Goal: Book appointment/travel/reservation

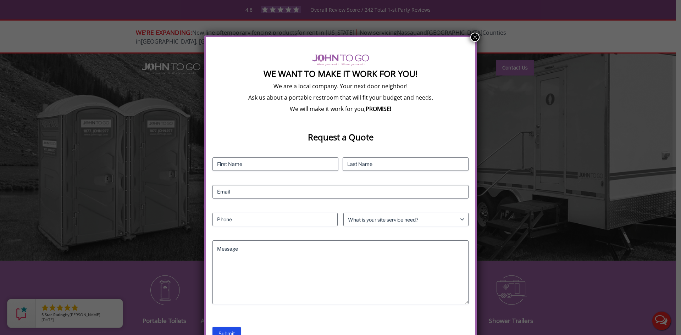
click at [473, 37] on button "×" at bounding box center [474, 37] width 9 height 9
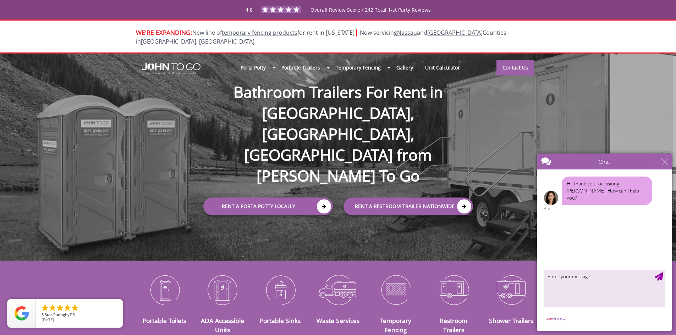
click at [164, 282] on div at bounding box center [338, 167] width 676 height 335
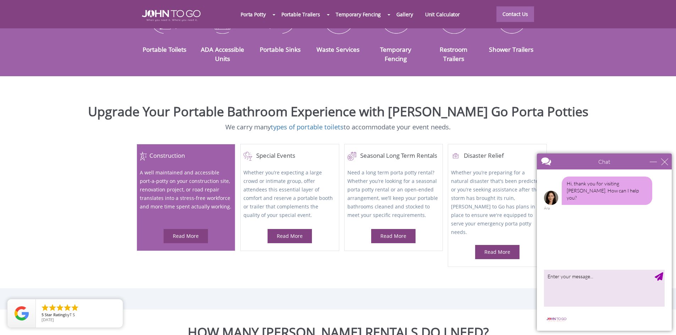
scroll to position [284, 0]
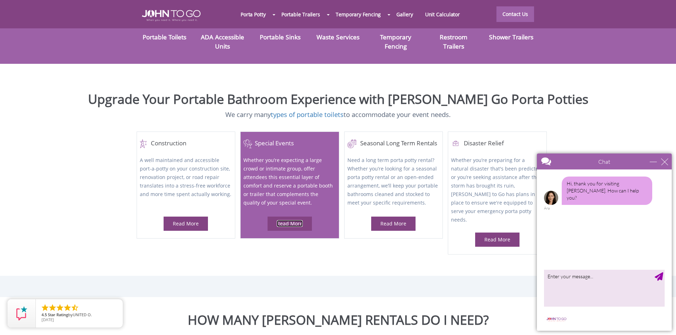
click at [298, 220] on link "Read More" at bounding box center [290, 223] width 26 height 7
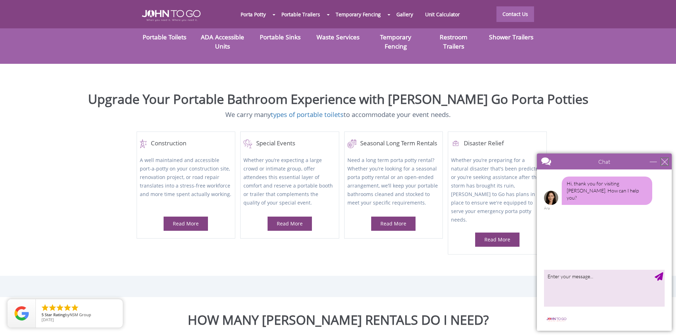
click at [665, 162] on div "close" at bounding box center [664, 161] width 7 height 7
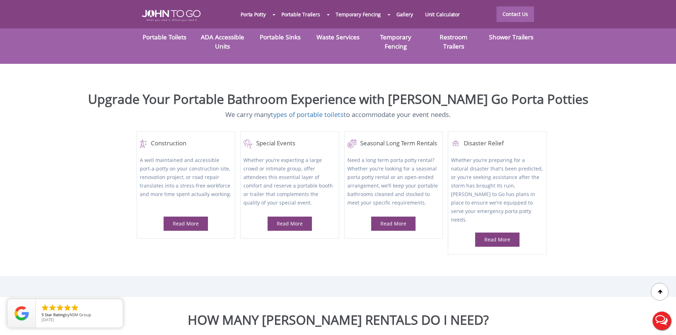
scroll to position [308, 0]
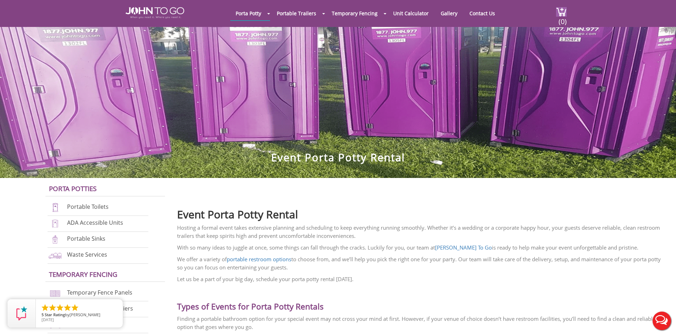
scroll to position [71, 0]
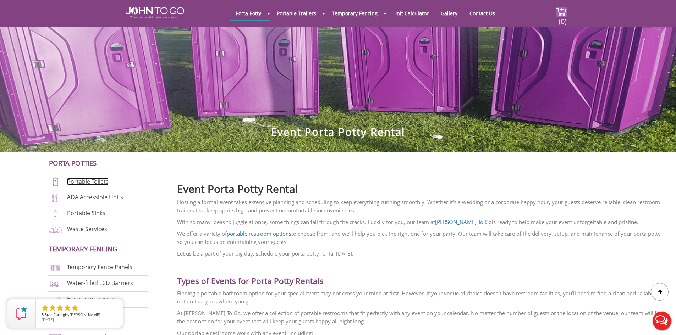
click at [72, 181] on link "Portable Toilets" at bounding box center [88, 182] width 42 height 8
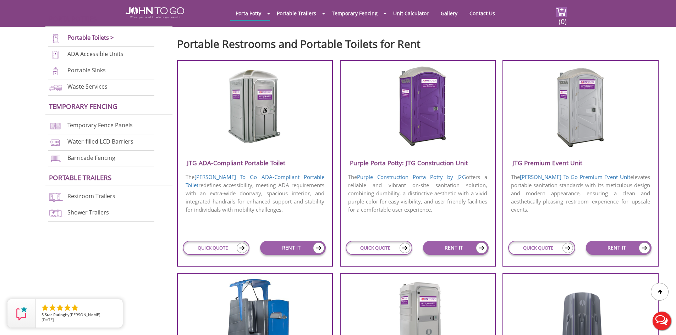
scroll to position [248, 0]
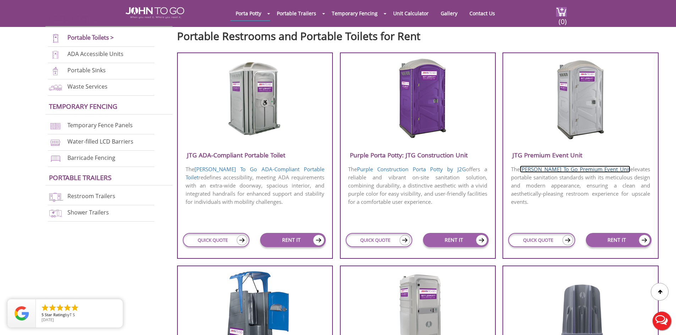
click at [563, 168] on link "[PERSON_NAME] To Go Premium Event Unit" at bounding box center [575, 169] width 110 height 7
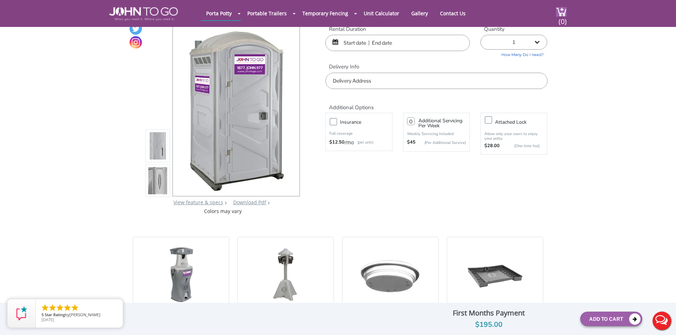
scroll to position [35, 0]
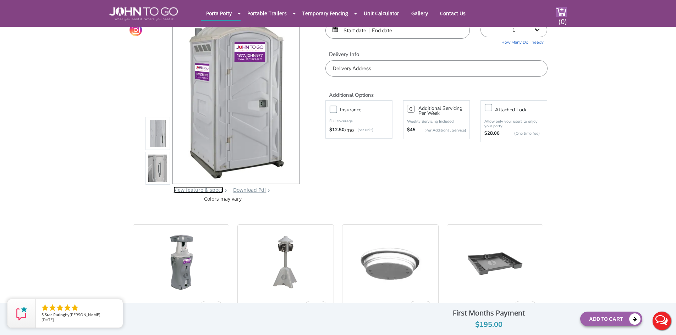
click at [211, 191] on link "View feature & specs" at bounding box center [199, 190] width 50 height 7
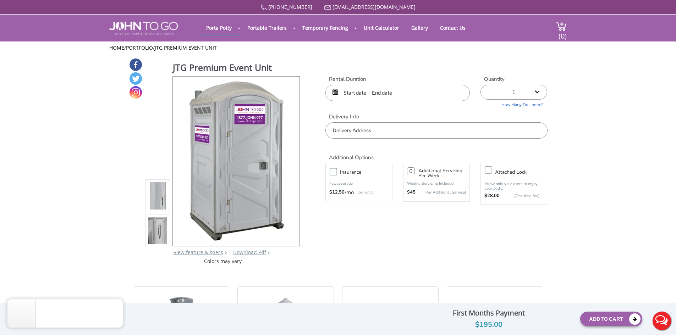
scroll to position [35, 0]
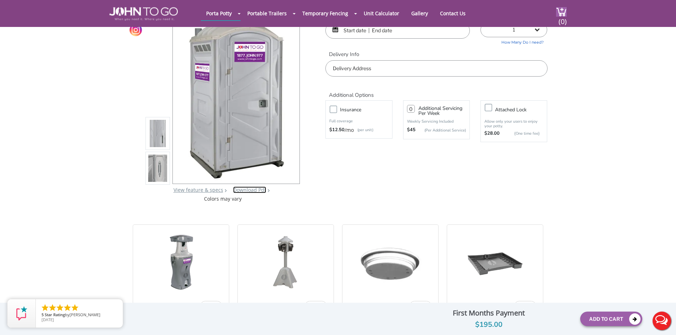
click at [245, 190] on link "Download Pdf" at bounding box center [249, 190] width 33 height 7
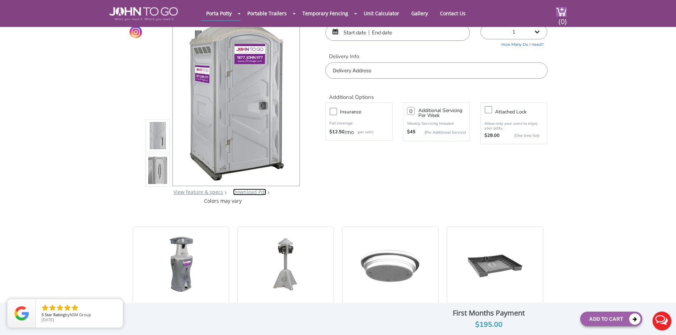
scroll to position [0, 0]
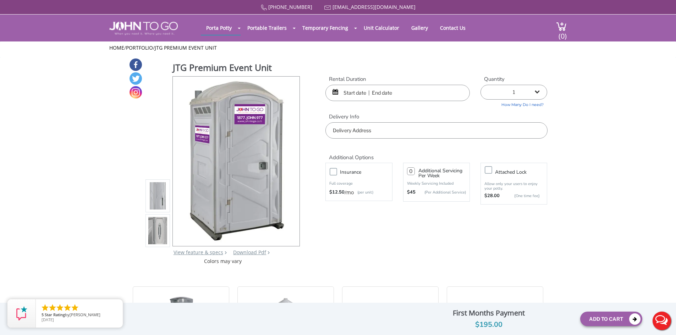
click at [385, 91] on input "text" at bounding box center [397, 93] width 144 height 16
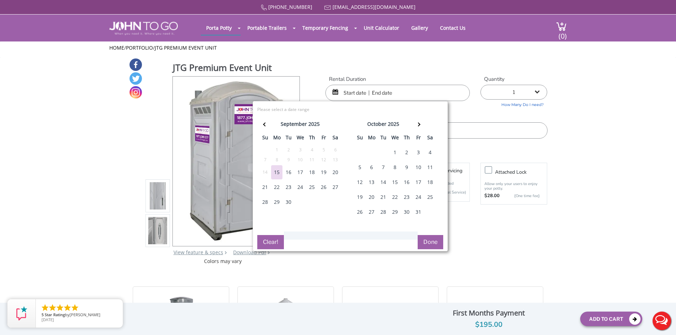
click at [290, 174] on div "16" at bounding box center [288, 172] width 11 height 14
click at [322, 186] on div "26" at bounding box center [323, 187] width 11 height 14
type input "09/16/2025 to 09/26/2025"
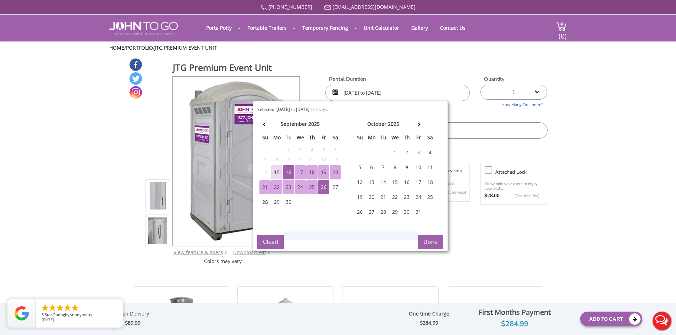
click at [429, 245] on button "Done" at bounding box center [431, 242] width 26 height 14
